Goal: Task Accomplishment & Management: Use online tool/utility

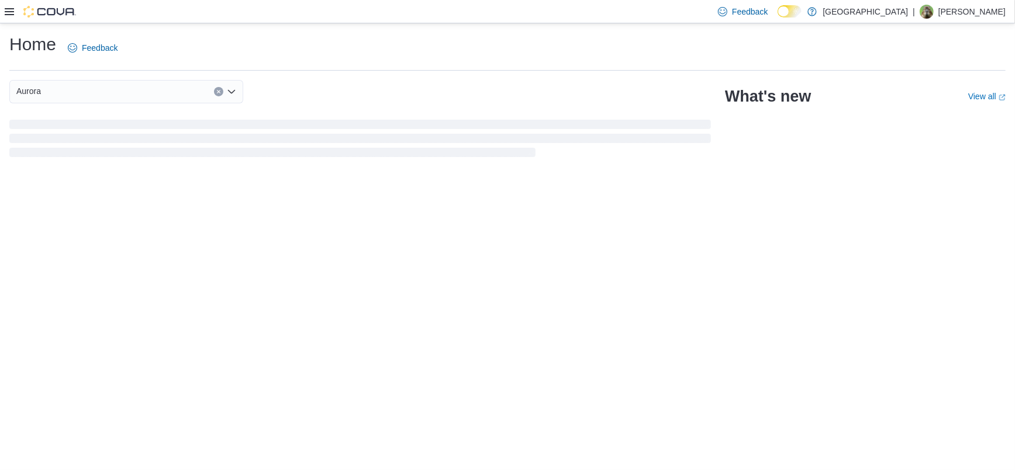
click at [5, 13] on icon at bounding box center [9, 11] width 9 height 9
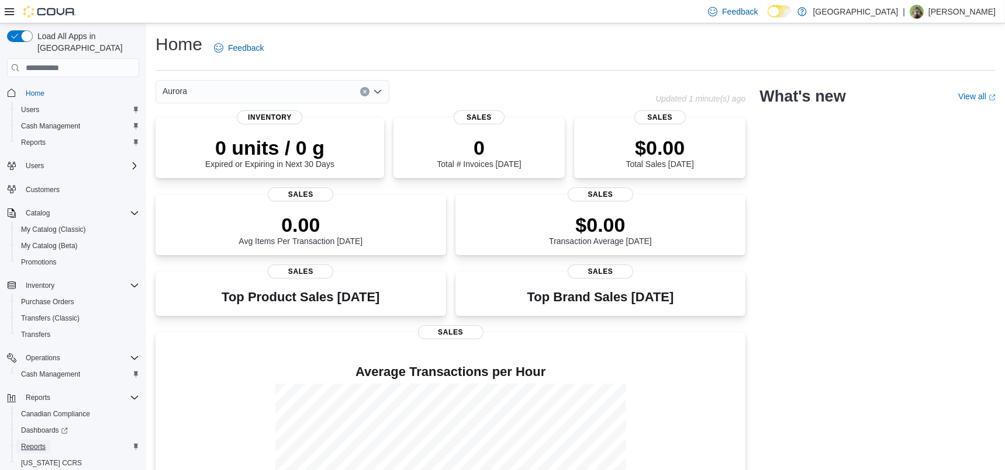
click at [34, 442] on span "Reports" at bounding box center [33, 446] width 25 height 9
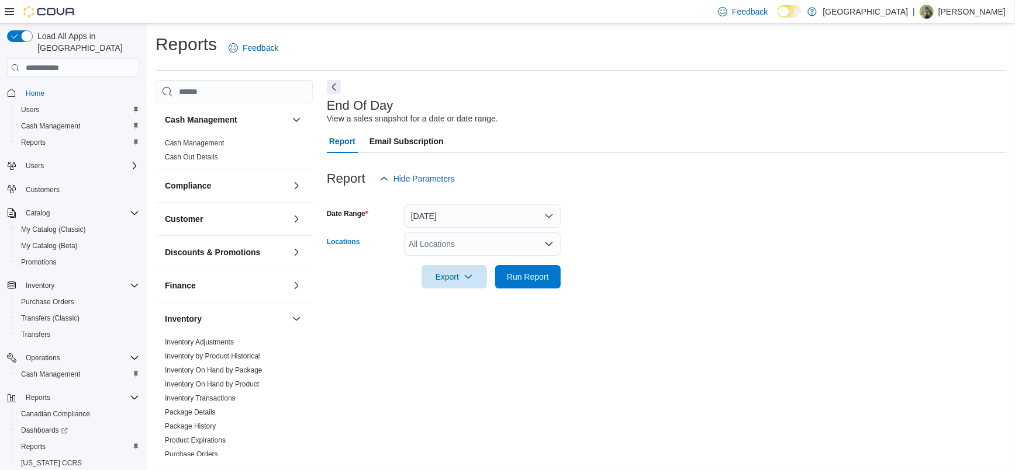
click at [429, 238] on div "All Locations" at bounding box center [482, 244] width 157 height 23
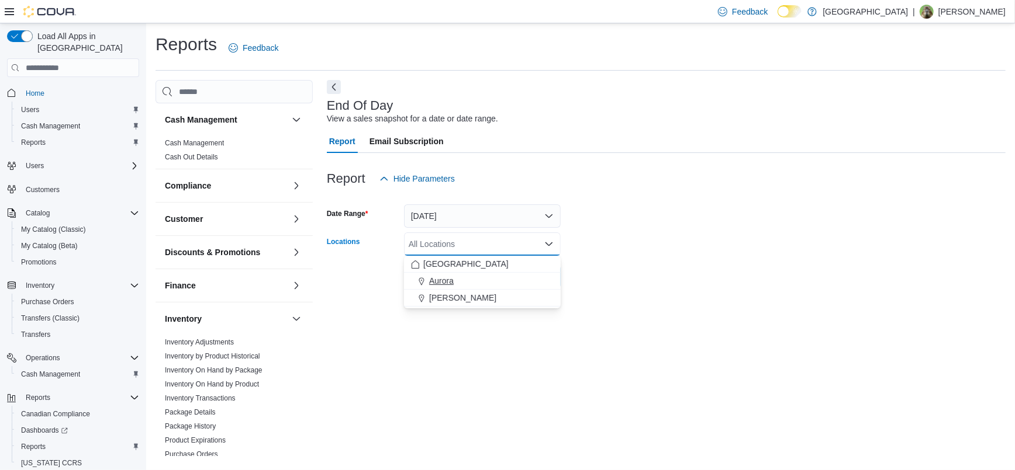
click at [432, 279] on span "Aurora" at bounding box center [441, 281] width 25 height 12
click at [718, 242] on form "Date Range Today Locations Aurora Combo box. Selected. Aurora. Press Backspace …" at bounding box center [666, 240] width 679 height 98
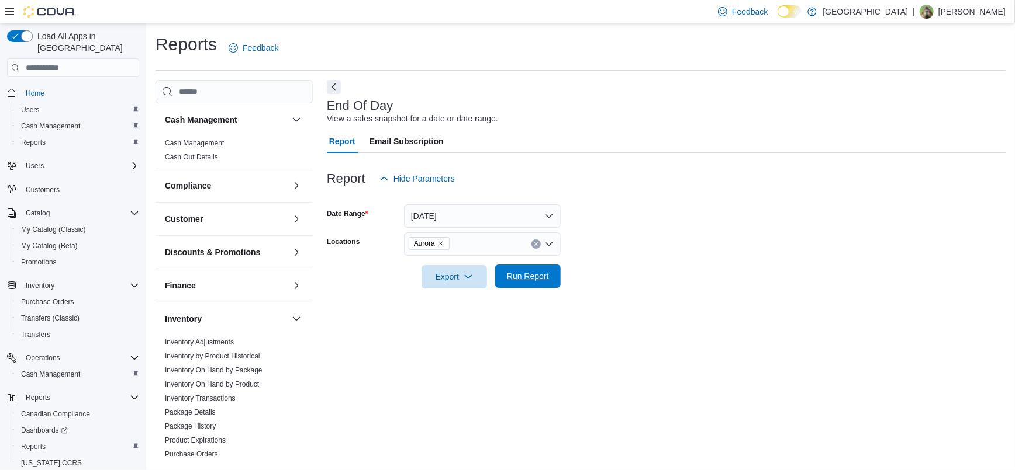
click at [556, 275] on button "Run Report" at bounding box center [527, 276] width 65 height 23
